Goal: Check status: Check status

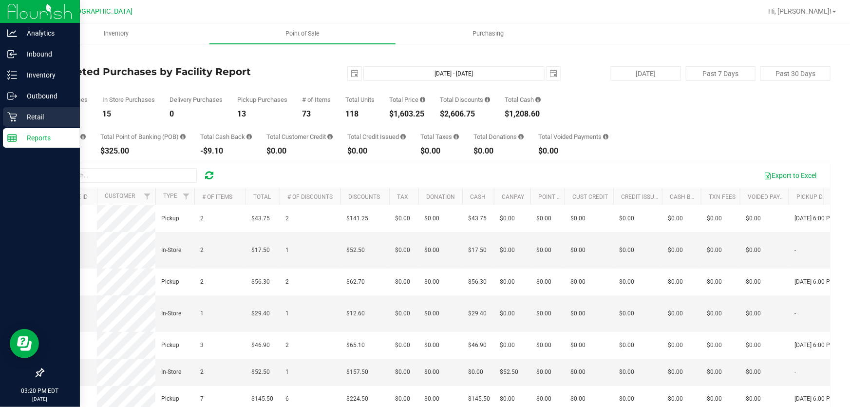
click at [14, 115] on icon at bounding box center [12, 117] width 10 height 10
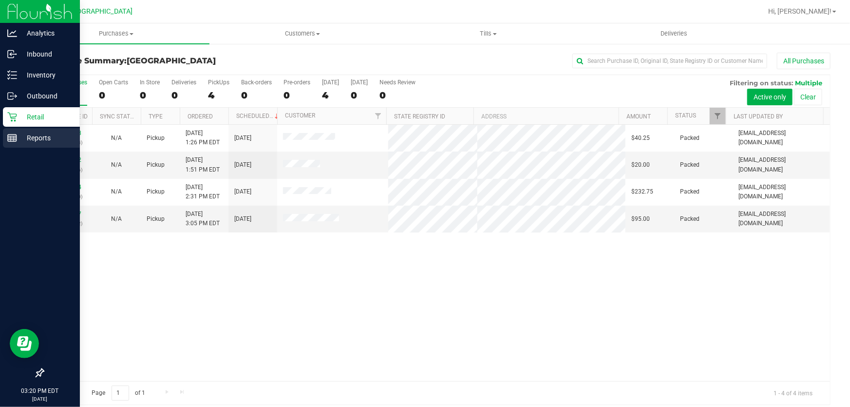
click at [31, 135] on p "Reports" at bounding box center [46, 138] width 58 height 12
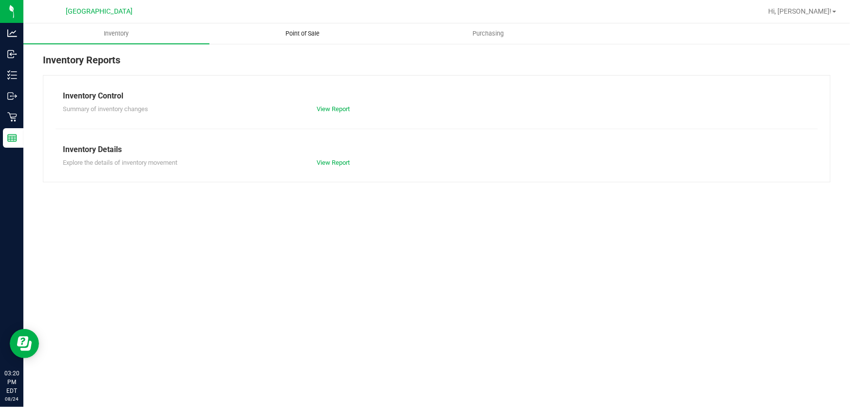
click at [315, 29] on span "Point of Sale" at bounding box center [302, 33] width 60 height 9
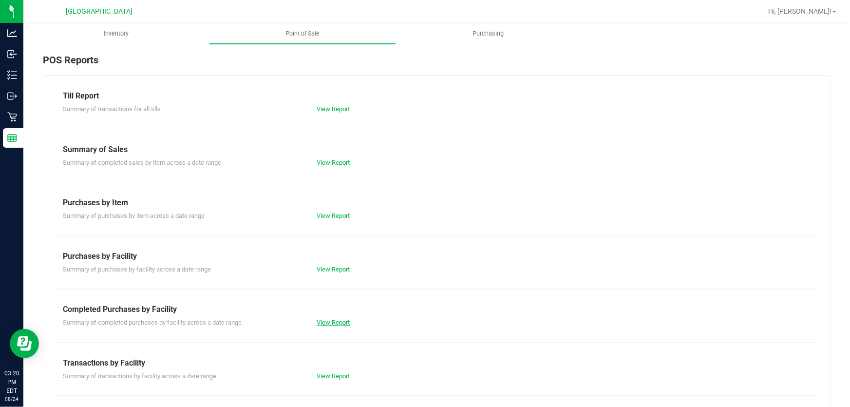
click at [318, 322] on link "View Report" at bounding box center [333, 322] width 33 height 7
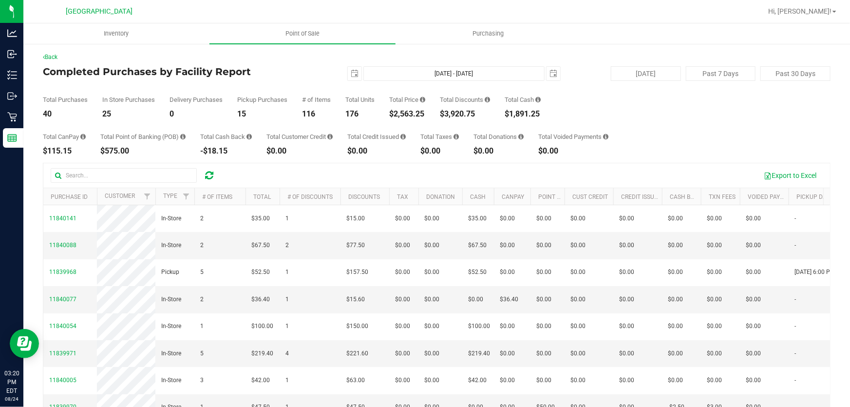
drag, startPoint x: 427, startPoint y: 116, endPoint x: 392, endPoint y: 113, distance: 35.7
click at [392, 113] on div "$2,563.25" at bounding box center [407, 114] width 36 height 8
copy div "$2,563.25"
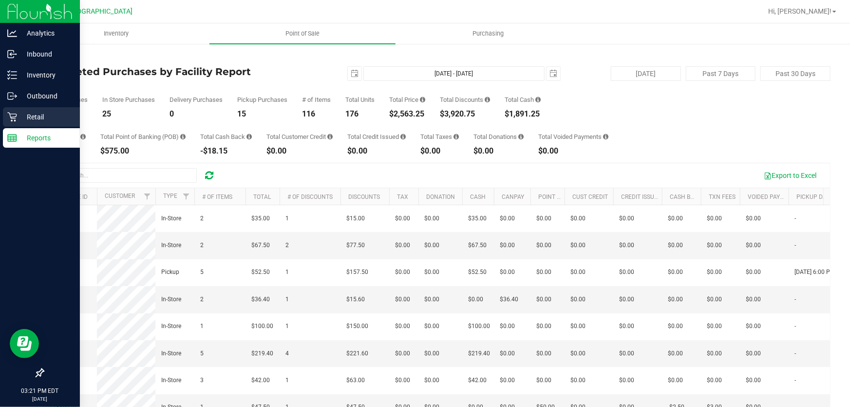
click at [37, 112] on p "Retail" at bounding box center [46, 117] width 58 height 12
